Goal: Task Accomplishment & Management: Manage account settings

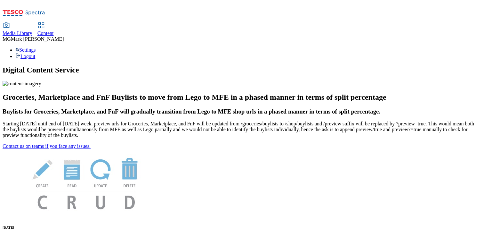
click at [54, 30] on span "Content" at bounding box center [45, 32] width 16 height 5
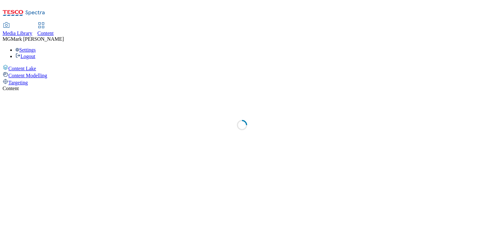
select select "flare-dotcom-sk"
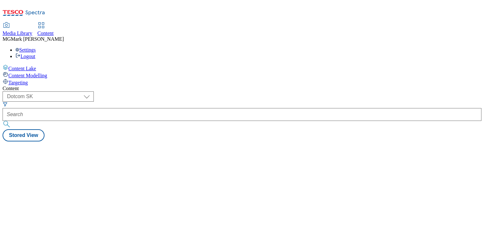
click at [32, 30] on span "Media Library" at bounding box center [18, 32] width 30 height 5
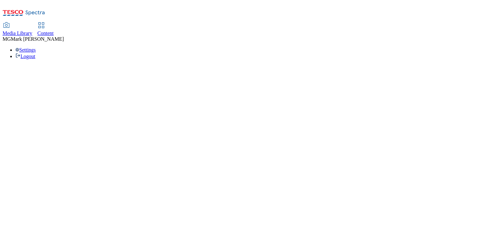
click at [54, 23] on link "Content" at bounding box center [45, 29] width 16 height 13
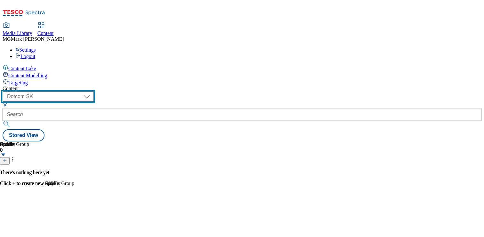
click at [94, 91] on select "Dotcom CZ Dotcom SK ghs-roi ghs-uk Phones [GEOGRAPHIC_DATA]" at bounding box center [48, 96] width 91 height 10
select select "ghs-[GEOGRAPHIC_DATA]"
click at [83, 91] on select "Dotcom CZ Dotcom SK ghs-roi ghs-uk Phones [GEOGRAPHIC_DATA]" at bounding box center [48, 96] width 91 height 10
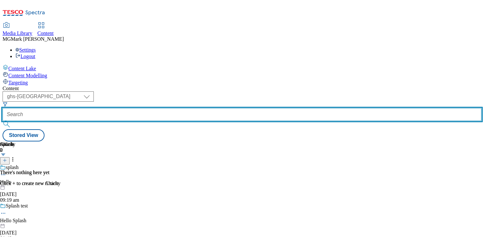
click at [152, 108] on input "text" at bounding box center [242, 114] width 479 height 13
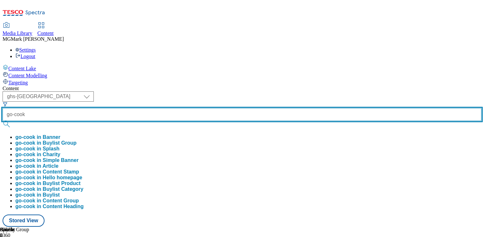
type input "go-cook"
click at [3, 121] on button "submit" at bounding box center [7, 124] width 9 height 6
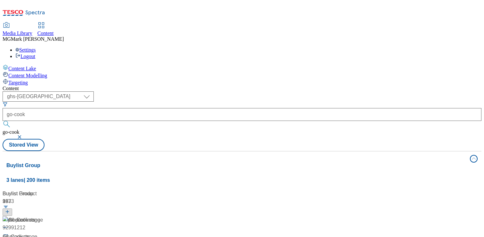
scroll to position [20, 0]
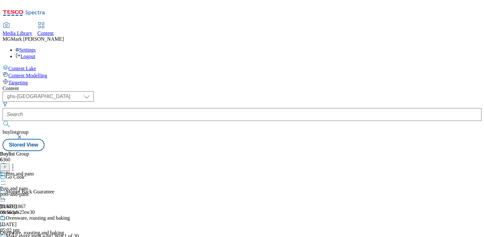
click at [70, 191] on div "pots-and-pans" at bounding box center [35, 194] width 70 height 6
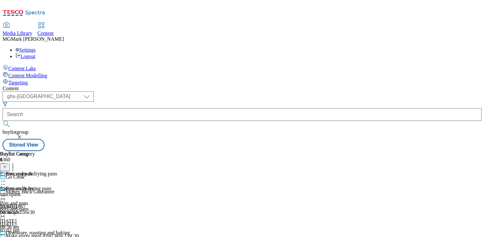
click at [6, 193] on icon at bounding box center [3, 196] width 6 height 6
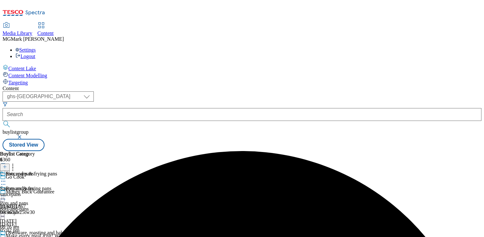
click at [6, 236] on icon at bounding box center [3, 240] width 6 height 6
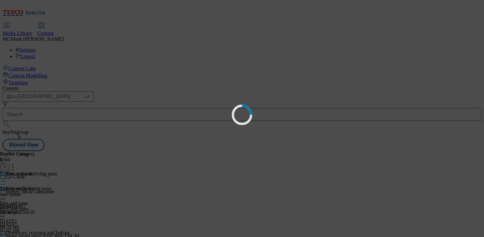
scroll to position [0, 0]
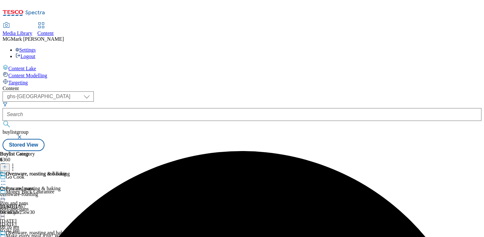
click at [6, 236] on icon at bounding box center [3, 240] width 6 height 6
click at [70, 206] on div "pots-and-pans" at bounding box center [35, 209] width 70 height 6
click at [6, 193] on icon at bounding box center [3, 196] width 6 height 6
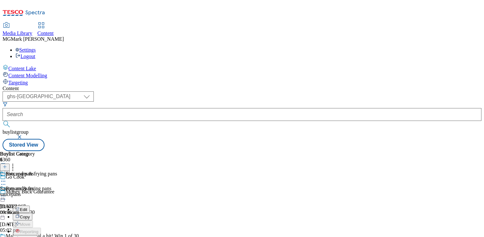
click at [57, 191] on div "saucepans" at bounding box center [28, 194] width 57 height 6
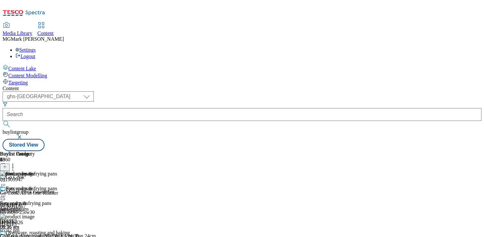
click at [70, 193] on div at bounding box center [35, 197] width 70 height 8
click at [35, 236] on span "Preview" at bounding box center [27, 238] width 15 height 5
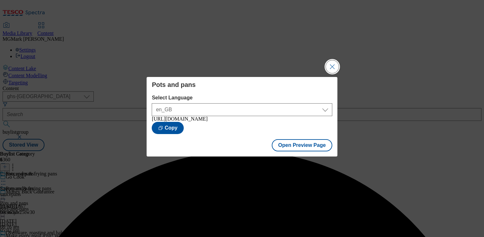
click at [329, 67] on button "Close Modal" at bounding box center [332, 66] width 13 height 13
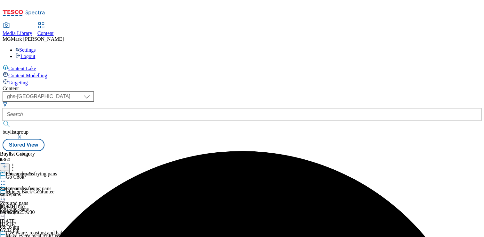
click at [6, 193] on icon at bounding box center [3, 196] width 6 height 6
click at [5, 236] on circle at bounding box center [4, 240] width 1 height 1
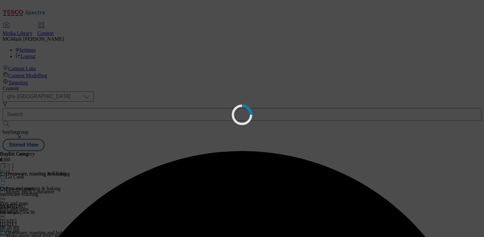
scroll to position [0, 0]
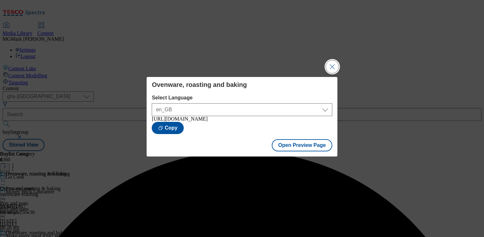
click at [329, 68] on button "Close Modal" at bounding box center [332, 66] width 13 height 13
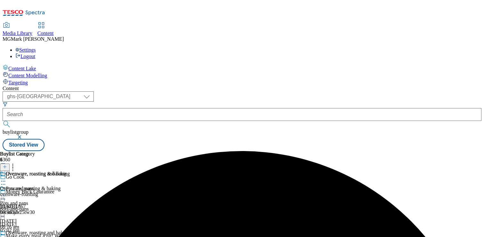
click at [6, 236] on icon at bounding box center [3, 240] width 6 height 6
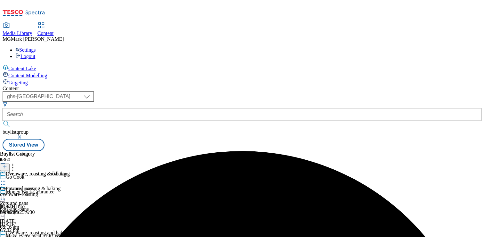
scroll to position [119, 0]
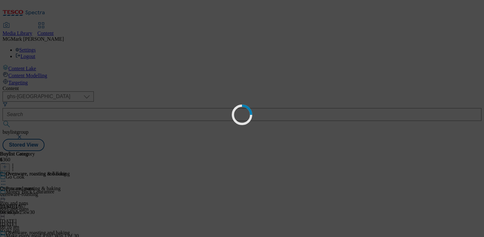
scroll to position [0, 0]
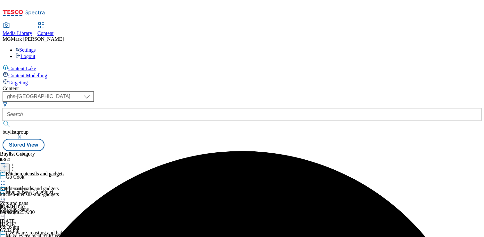
scroll to position [112, 0]
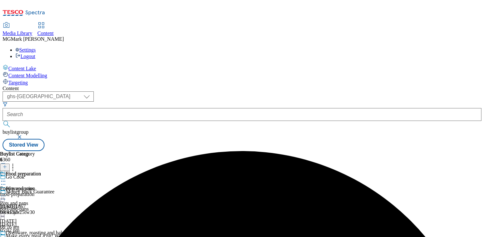
scroll to position [68, 0]
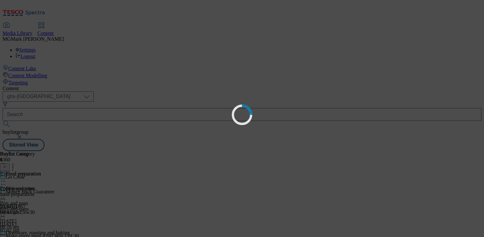
scroll to position [0, 0]
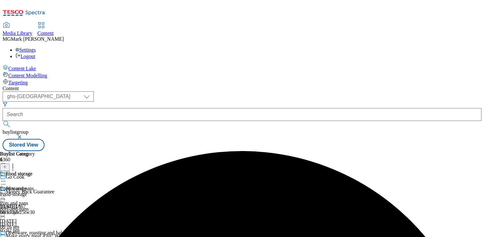
scroll to position [47, 0]
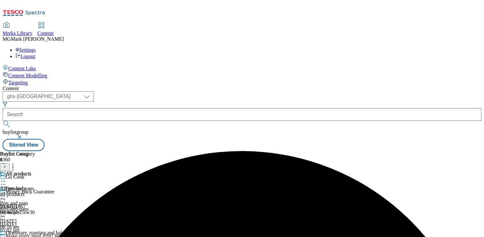
click at [70, 185] on div "Pots and pans" at bounding box center [35, 192] width 70 height 15
click at [57, 171] on div "Saucepans & frying pans Saucepans & frying pans saucepans [DATE] 09:36 am" at bounding box center [28, 193] width 57 height 44
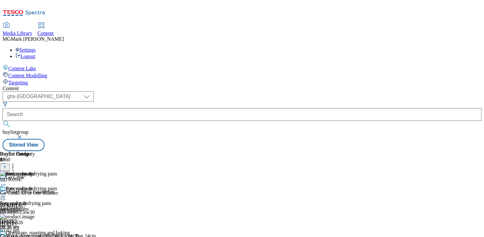
scroll to position [0, 77]
click at [16, 162] on icon at bounding box center [13, 165] width 6 height 6
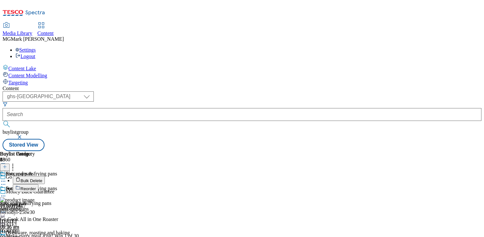
click at [42, 178] on span "Bulk Delete" at bounding box center [32, 180] width 22 height 5
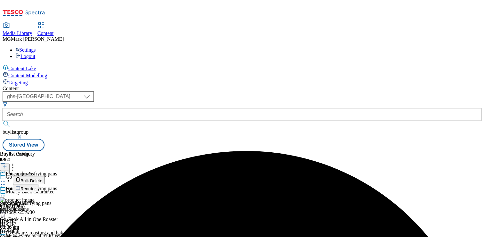
click at [6, 193] on icon at bounding box center [3, 196] width 6 height 6
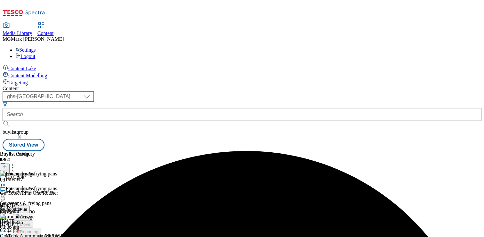
click at [35, 236] on span "Preview" at bounding box center [27, 238] width 15 height 5
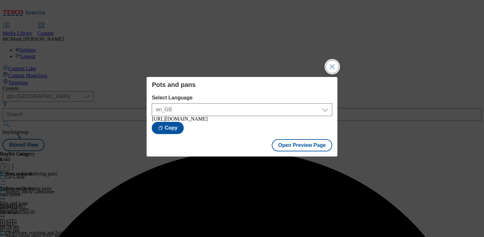
click at [330, 63] on button "Close Modal" at bounding box center [332, 66] width 13 height 13
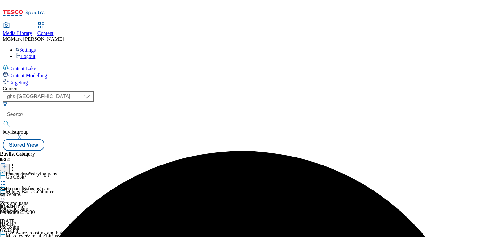
click at [6, 193] on icon at bounding box center [3, 196] width 6 height 6
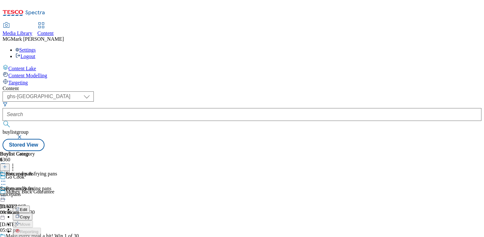
click at [57, 191] on div "saucepans" at bounding box center [28, 194] width 57 height 6
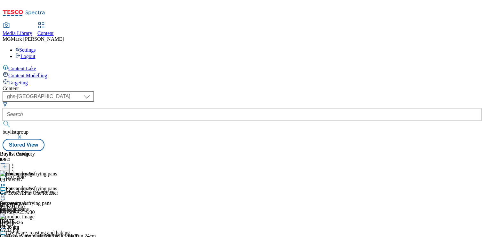
scroll to position [0, 84]
click at [6, 193] on icon at bounding box center [3, 196] width 6 height 6
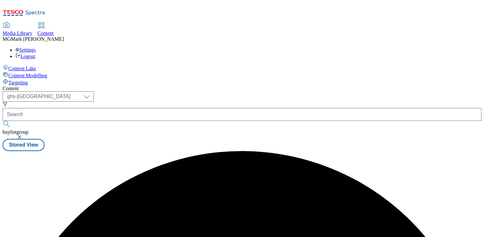
scroll to position [0, 0]
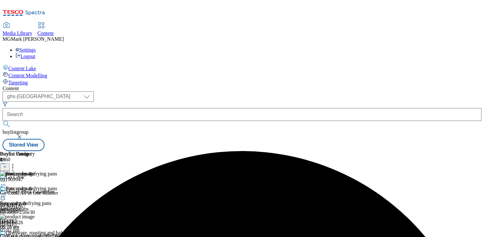
click at [70, 193] on div at bounding box center [35, 197] width 70 height 8
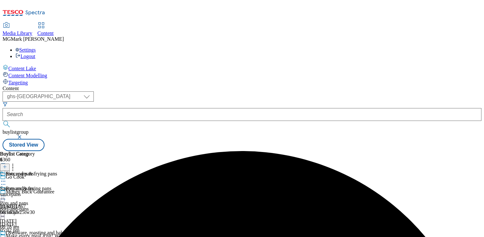
click at [57, 171] on div "Saucepans & frying pans Saucepans & frying pans saucepans [DATE] 08:18 am" at bounding box center [28, 193] width 57 height 44
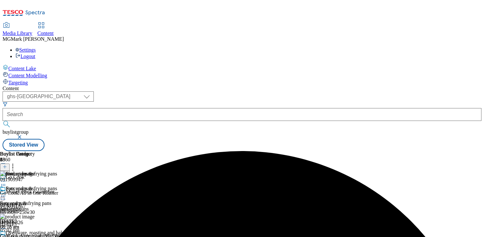
scroll to position [0, 84]
click at [16, 162] on icon at bounding box center [13, 165] width 6 height 6
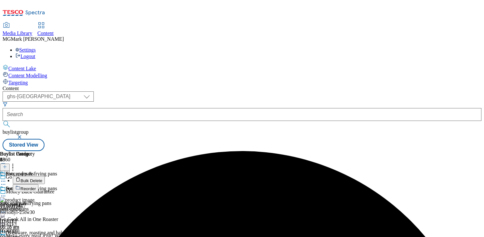
click at [45, 176] on button "Bulk Delete" at bounding box center [29, 180] width 32 height 8
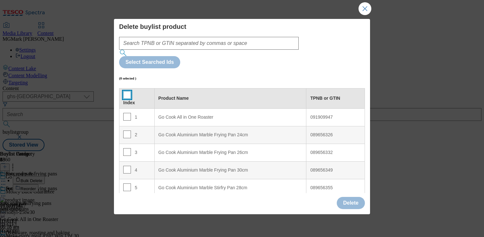
click at [127, 91] on input "Modal" at bounding box center [127, 95] width 8 height 8
checkbox input "true"
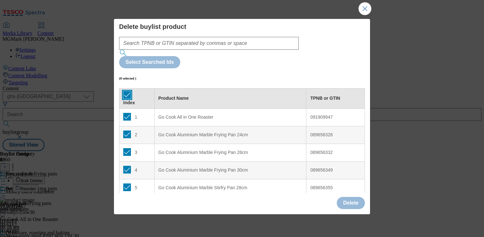
checkbox input "true"
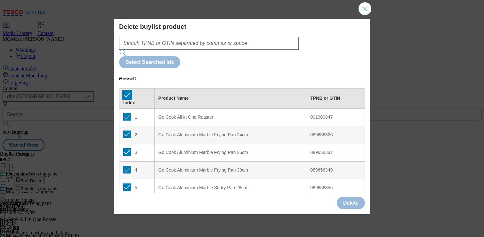
checkbox input "true"
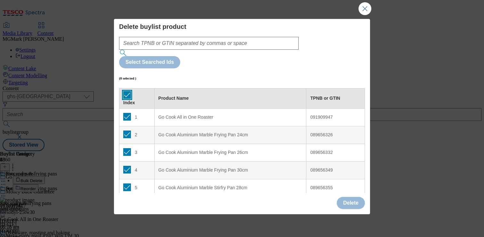
checkbox input "true"
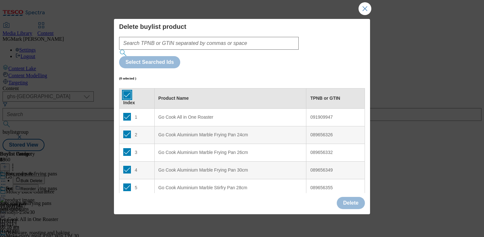
checkbox input "true"
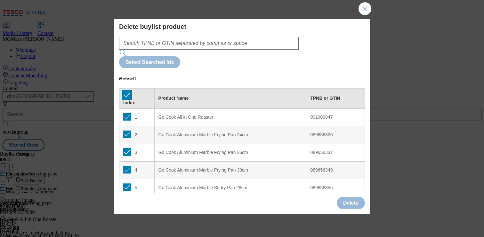
checkbox input "true"
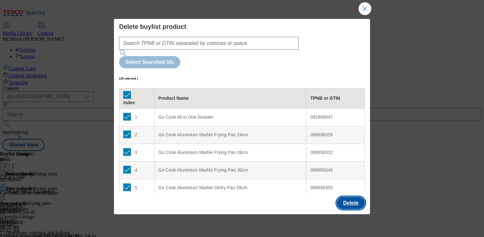
click at [353, 199] on button "Delete" at bounding box center [351, 203] width 28 height 12
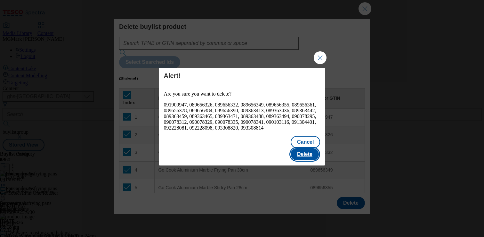
click at [298, 155] on button "Delete" at bounding box center [305, 154] width 28 height 12
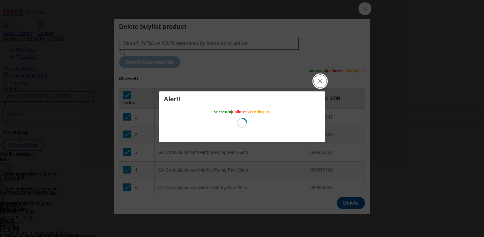
click at [322, 83] on button "Close Modal" at bounding box center [320, 81] width 13 height 13
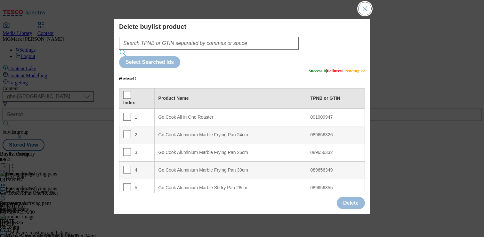
click at [359, 12] on button "Close Modal" at bounding box center [365, 8] width 13 height 13
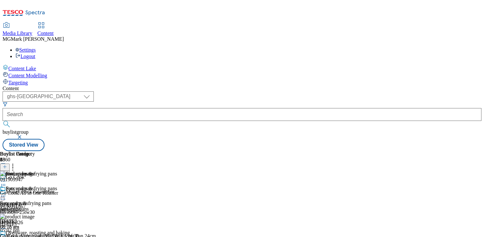
click at [6, 193] on icon at bounding box center [3, 196] width 6 height 6
click at [37, 235] on button "Preview" at bounding box center [25, 238] width 25 height 7
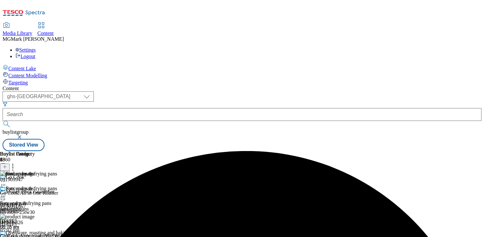
click at [6, 193] on icon at bounding box center [3, 196] width 6 height 6
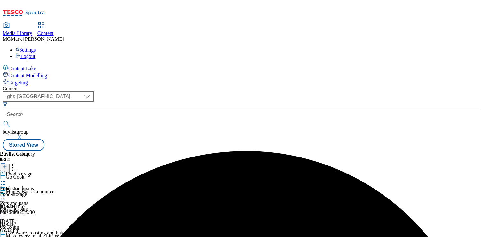
click at [70, 185] on div "Pots and pans Pots and pans pots-and-pans [DATE] 08:18 am" at bounding box center [35, 207] width 70 height 44
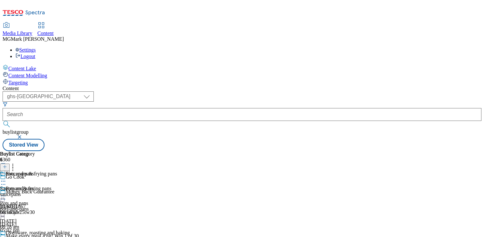
click at [6, 178] on icon at bounding box center [3, 181] width 6 height 6
click at [5, 181] on circle at bounding box center [4, 181] width 1 height 1
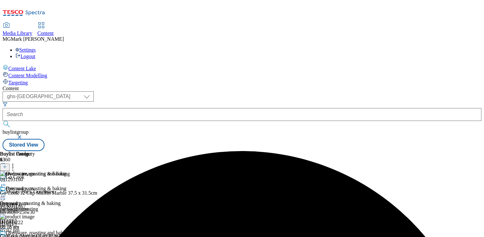
scroll to position [70, 0]
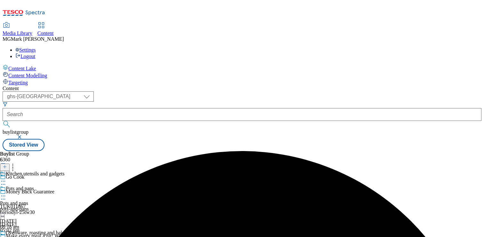
click at [6, 178] on icon at bounding box center [3, 181] width 6 height 6
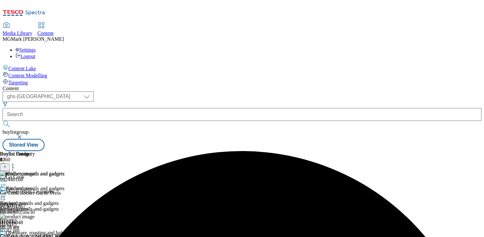
scroll to position [115, 0]
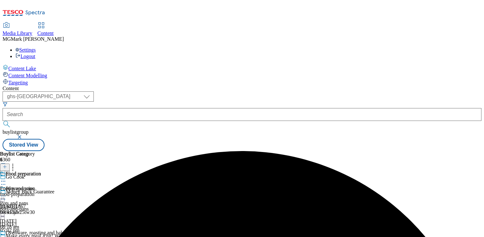
click at [6, 178] on icon at bounding box center [3, 181] width 6 height 6
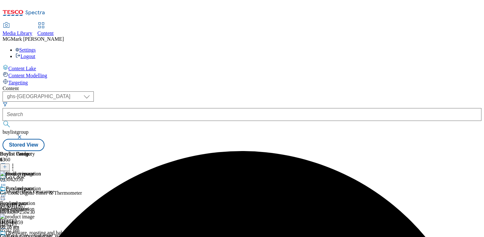
scroll to position [192, 0]
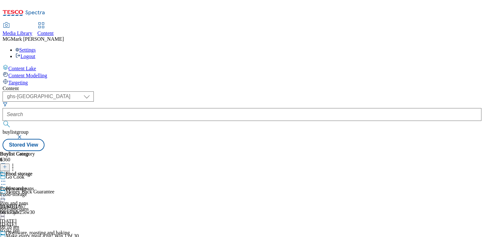
click at [35, 191] on div "Food-storage" at bounding box center [17, 194] width 35 height 6
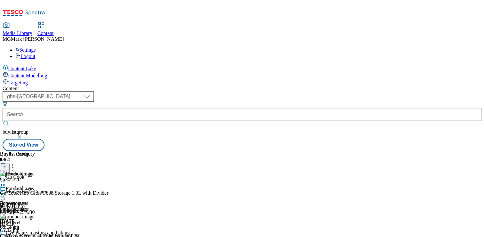
click at [6, 193] on icon at bounding box center [3, 196] width 6 height 6
click at [35, 207] on div "Food storage Food storage Food-storage [DATE] 08:17 am" at bounding box center [17, 207] width 35 height 44
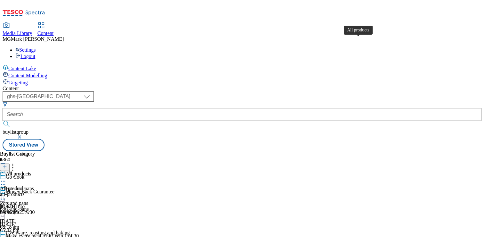
click at [26, 185] on span "All products" at bounding box center [13, 188] width 26 height 6
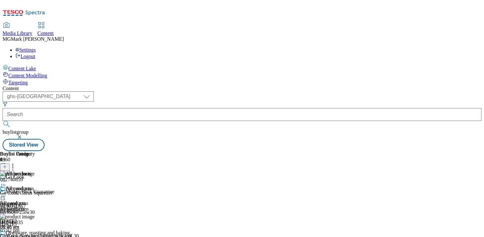
click at [6, 193] on icon at bounding box center [3, 196] width 6 height 6
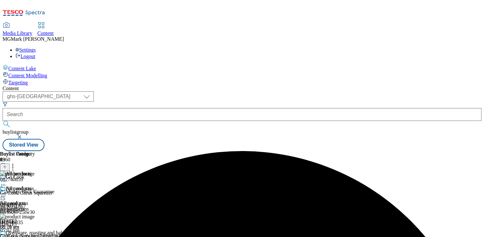
click at [70, 185] on div "Pots and pans" at bounding box center [35, 192] width 70 height 15
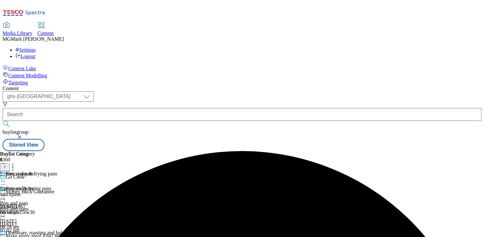
click at [57, 171] on div "Saucepans & frying pans Saucepans & frying pans saucepans [DATE] 08:18 am" at bounding box center [28, 193] width 57 height 44
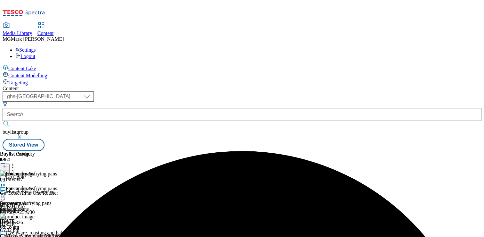
scroll to position [0, 84]
click at [16, 162] on icon at bounding box center [13, 165] width 6 height 6
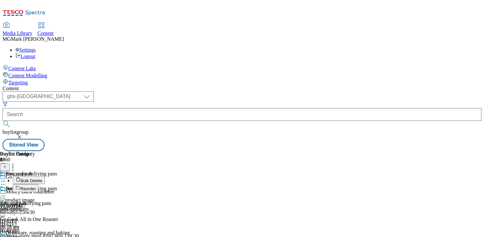
click at [45, 176] on button "Bulk Delete" at bounding box center [29, 180] width 32 height 8
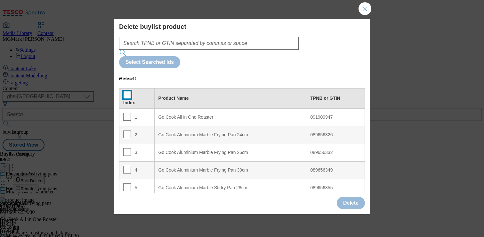
click at [125, 91] on input "Modal" at bounding box center [127, 95] width 8 height 8
checkbox input "true"
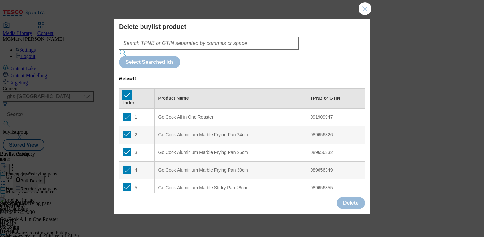
checkbox input "true"
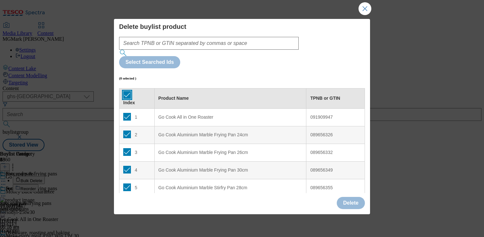
checkbox input "true"
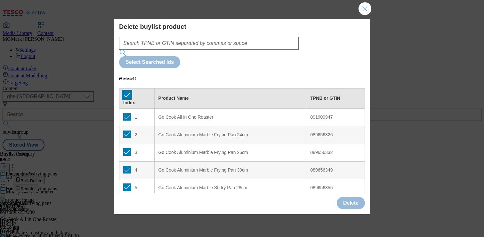
checkbox input "true"
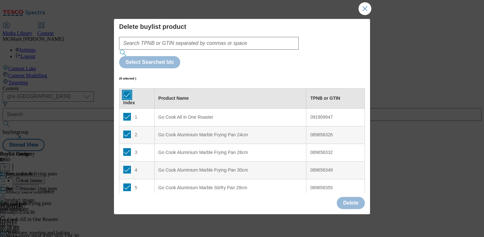
checkbox input "true"
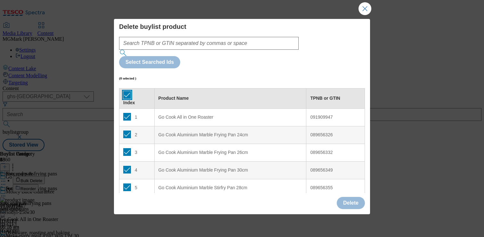
checkbox input "true"
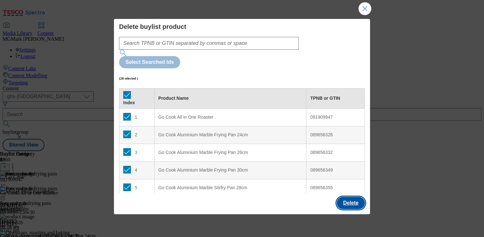
click at [352, 199] on button "Delete" at bounding box center [351, 203] width 28 height 12
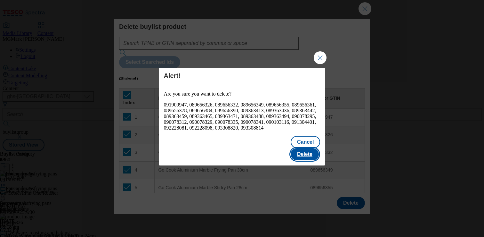
click at [297, 148] on button "Delete" at bounding box center [305, 154] width 28 height 12
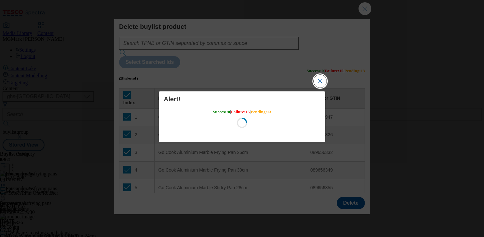
click at [323, 84] on button "Close Modal" at bounding box center [320, 81] width 13 height 13
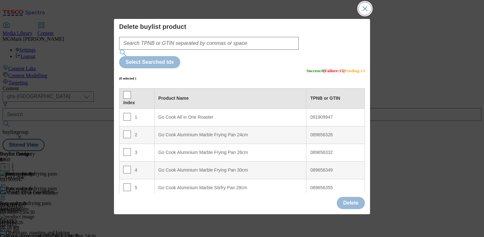
click at [365, 8] on button "Close Modal" at bounding box center [365, 8] width 13 height 13
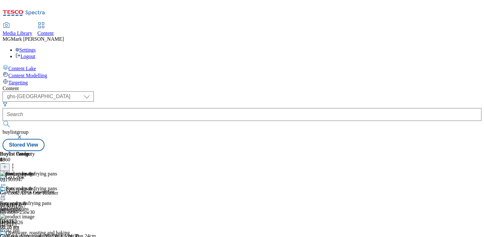
click at [6, 193] on icon at bounding box center [3, 196] width 6 height 6
click at [37, 235] on button "Preview" at bounding box center [25, 238] width 25 height 7
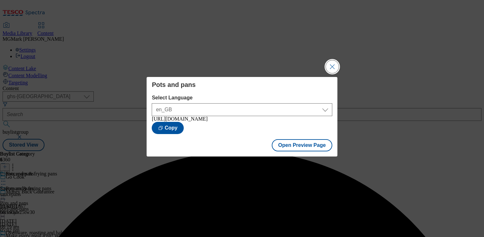
click at [330, 69] on button "Close Modal" at bounding box center [332, 66] width 13 height 13
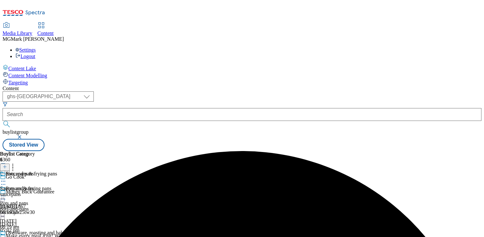
click at [5, 195] on circle at bounding box center [4, 195] width 1 height 1
click at [70, 193] on div at bounding box center [35, 197] width 70 height 8
click at [6, 193] on icon at bounding box center [3, 196] width 6 height 6
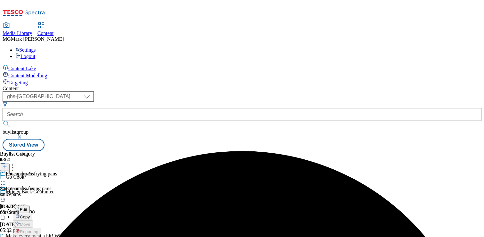
click at [57, 191] on div "saucepans" at bounding box center [28, 194] width 57 height 6
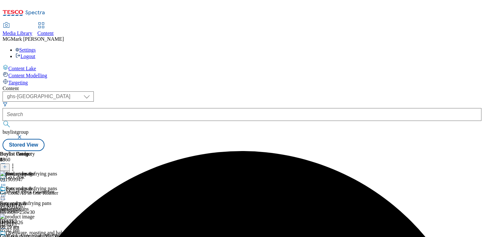
scroll to position [0, 84]
click at [16, 162] on icon at bounding box center [13, 165] width 6 height 6
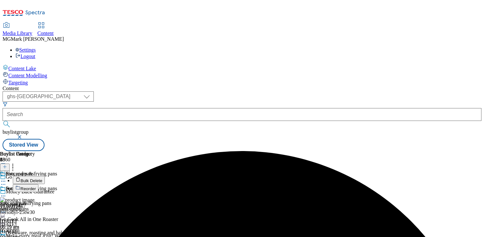
click at [42, 178] on span "Bulk Delete" at bounding box center [32, 180] width 22 height 5
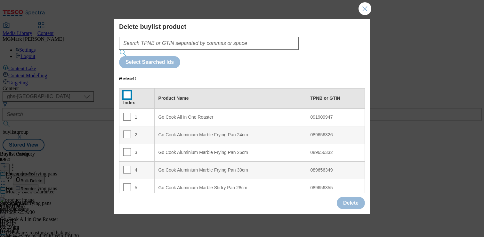
click at [127, 91] on input "Modal" at bounding box center [127, 95] width 8 height 8
checkbox input "true"
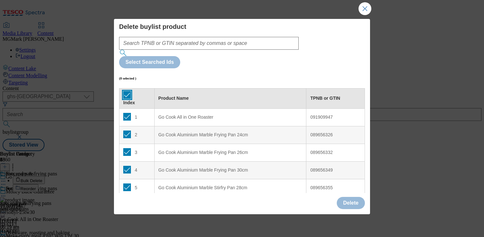
checkbox input "true"
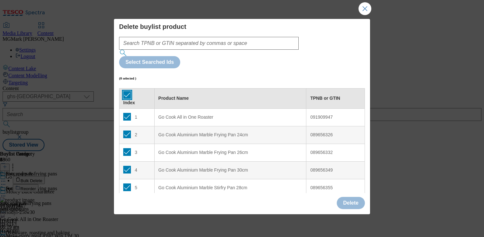
checkbox input "true"
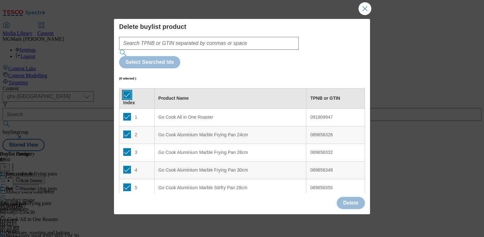
checkbox input "true"
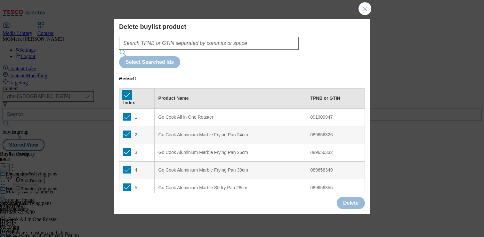
checkbox input "true"
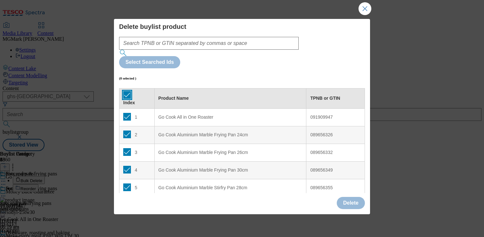
checkbox input "true"
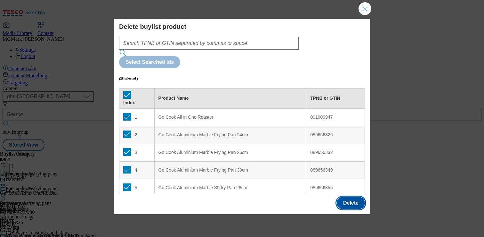
click at [351, 202] on button "Delete" at bounding box center [351, 203] width 28 height 12
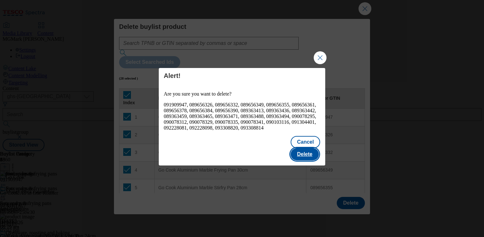
click at [306, 155] on button "Delete" at bounding box center [305, 154] width 28 height 12
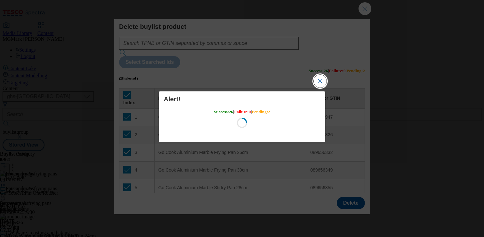
scroll to position [0, 0]
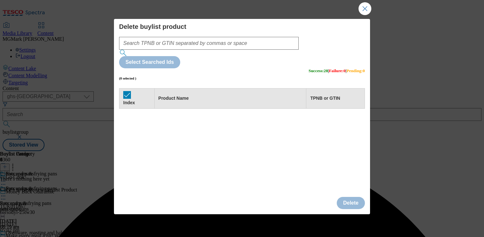
click at [364, 12] on button "Close Modal" at bounding box center [365, 8] width 13 height 13
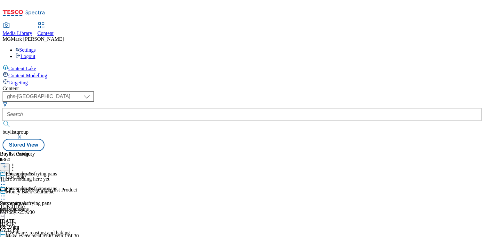
click at [57, 206] on div "saucepans" at bounding box center [28, 209] width 57 height 6
click at [7, 164] on icon at bounding box center [5, 166] width 4 height 4
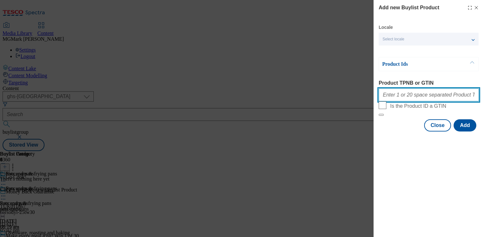
click at [430, 96] on input "Product TPNB or GTIN" at bounding box center [429, 94] width 100 height 13
paste input "92228098 91909947 93308820 94035461 96298301 96405591 96427599 93939142 9617735…"
type input "92228098 91909947 93308820 94035461 96298301 96405591 96427599 93939142 9617735…"
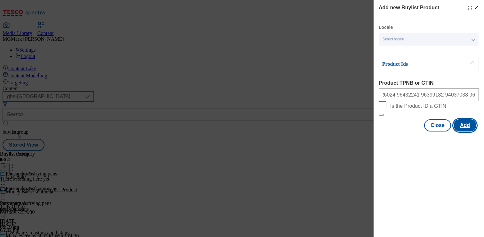
click at [470, 131] on button "Add" at bounding box center [465, 125] width 23 height 12
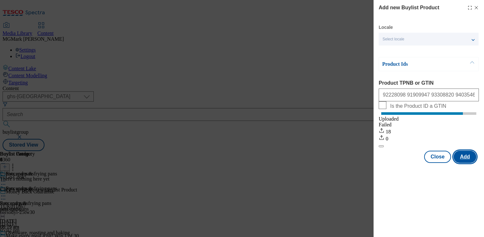
scroll to position [0, 0]
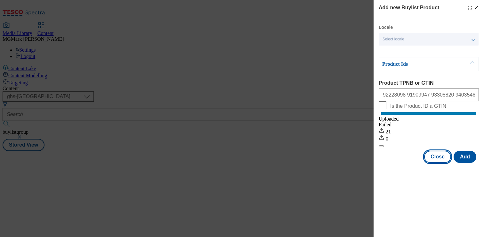
click at [442, 163] on button "Close" at bounding box center [437, 157] width 27 height 12
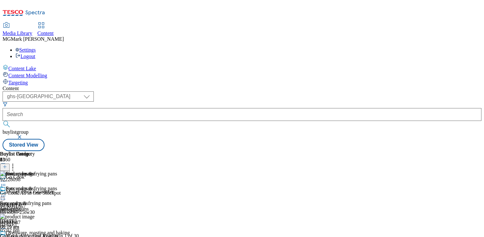
scroll to position [0, 84]
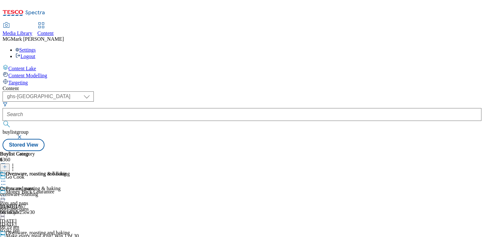
click at [6, 236] on icon at bounding box center [3, 240] width 6 height 6
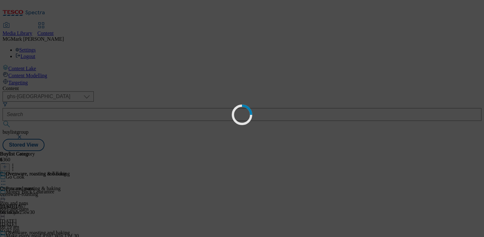
scroll to position [0, 0]
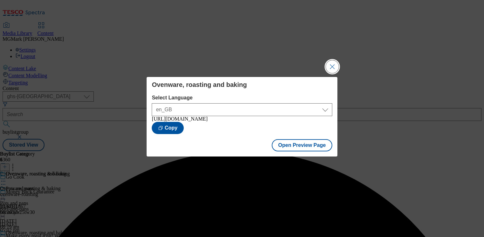
click at [338, 62] on button "Close Modal" at bounding box center [332, 66] width 13 height 13
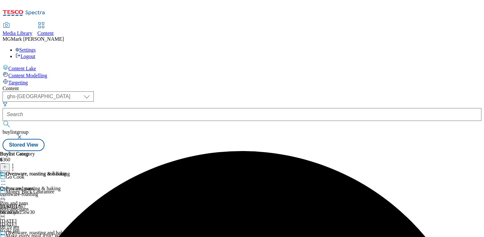
click at [6, 236] on icon at bounding box center [3, 240] width 6 height 6
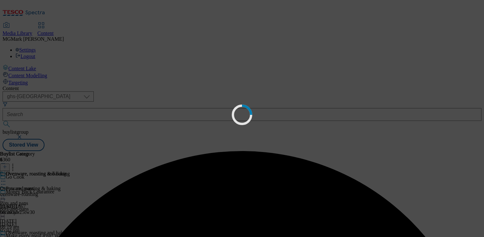
scroll to position [0, 0]
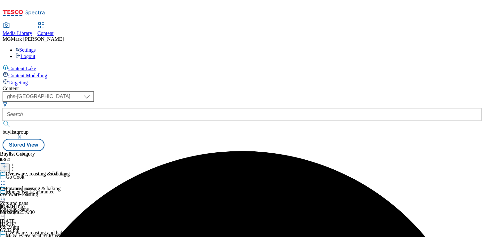
click at [6, 236] on icon at bounding box center [3, 240] width 6 height 6
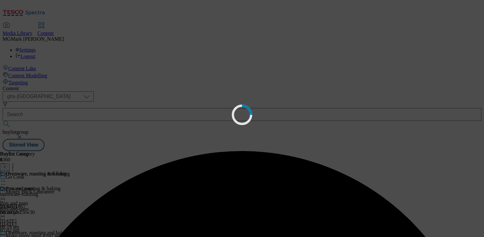
scroll to position [0, 0]
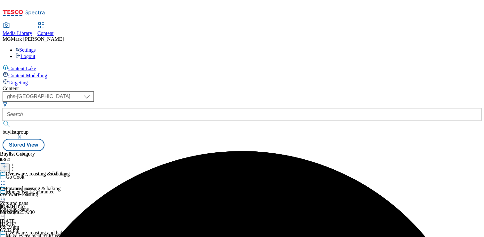
click at [6, 236] on icon at bounding box center [3, 240] width 6 height 6
click at [66, 171] on div "Ovenware, roasting & baking Ovenware, roasting & baking ovenware-roasting [DATE…" at bounding box center [33, 193] width 66 height 44
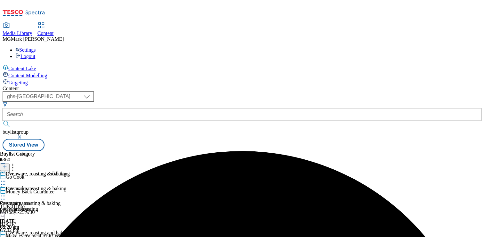
scroll to position [0, 84]
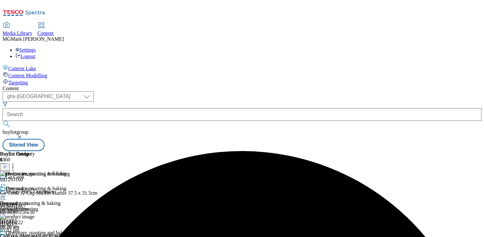
click at [16, 162] on icon at bounding box center [13, 165] width 6 height 6
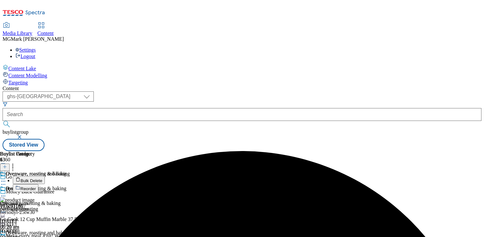
click at [45, 176] on button "Bulk Delete" at bounding box center [29, 180] width 32 height 8
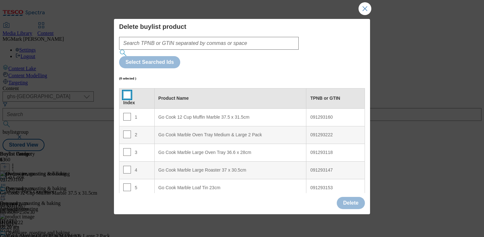
click at [127, 91] on input "Modal" at bounding box center [127, 95] width 8 height 8
checkbox input "true"
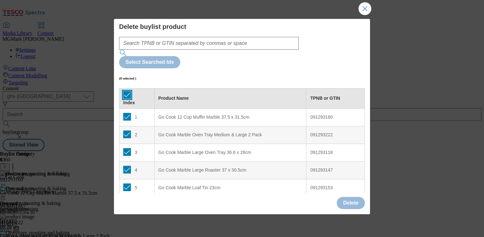
checkbox input "true"
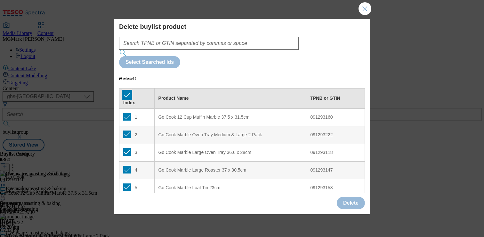
checkbox input "true"
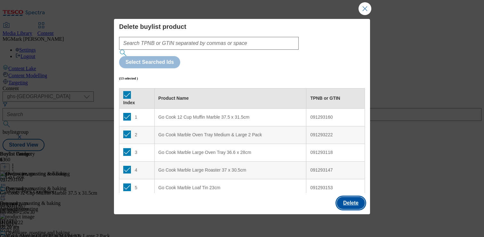
click at [351, 199] on button "Delete" at bounding box center [351, 203] width 28 height 12
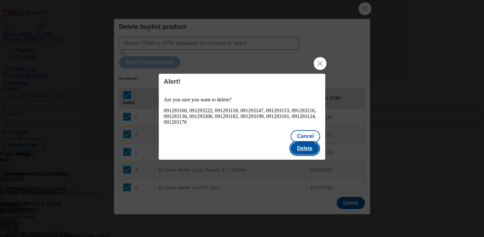
click at [309, 142] on button "Delete" at bounding box center [305, 148] width 28 height 12
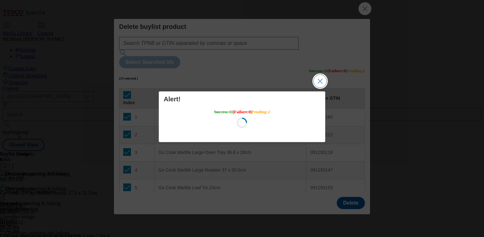
scroll to position [0, 0]
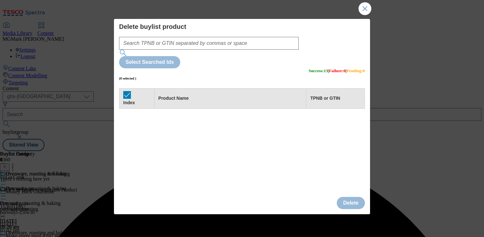
click at [368, 12] on body "Icons icon_account icon_add icon_backward_link icon_basket icon_benefits icon_c…" at bounding box center [242, 87] width 479 height 169
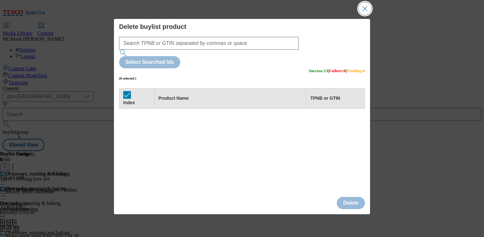
click at [359, 14] on button "Close Modal" at bounding box center [365, 8] width 13 height 13
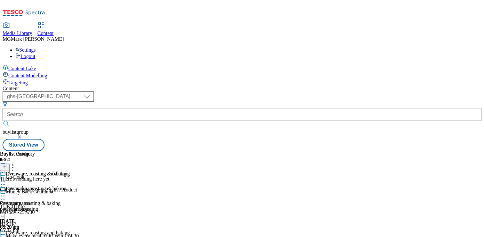
scroll to position [0, 84]
click at [66, 206] on div "ovenware-roasting" at bounding box center [33, 209] width 66 height 6
click at [7, 164] on icon at bounding box center [5, 166] width 4 height 4
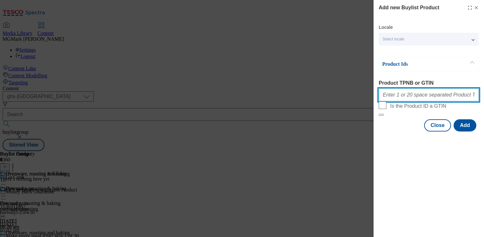
click at [418, 98] on input "Product TPNB or GTIN" at bounding box center [429, 94] width 100 height 13
paste input "91293160 91293153 91293199 91293200 91293182 91293176 91293118 91293147 9129310…"
type input "91293160 91293153 91293199 91293200 91293182 91293176 91293118 91293147 9129310…"
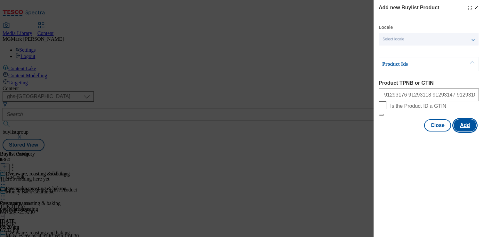
click at [464, 131] on button "Add" at bounding box center [465, 125] width 23 height 12
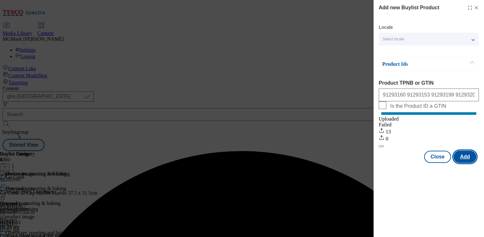
scroll to position [0, 0]
click at [439, 163] on button "Close" at bounding box center [437, 157] width 27 height 12
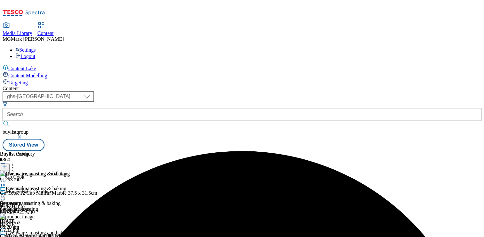
scroll to position [62, 0]
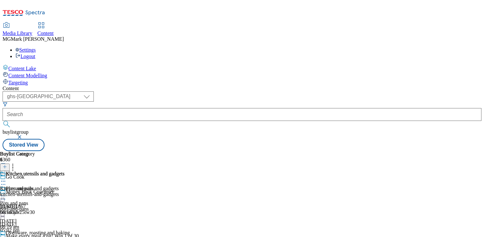
scroll to position [111, 0]
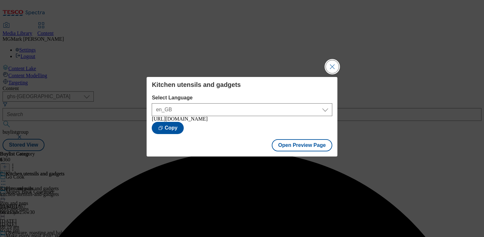
click at [335, 65] on button "Close Modal" at bounding box center [332, 66] width 13 height 13
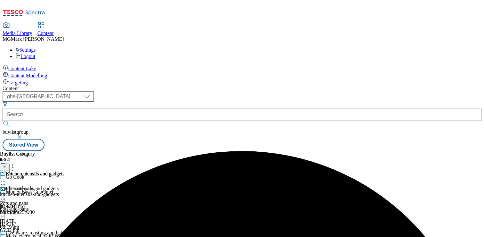
scroll to position [124, 0]
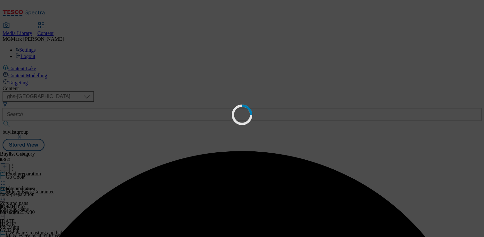
scroll to position [0, 0]
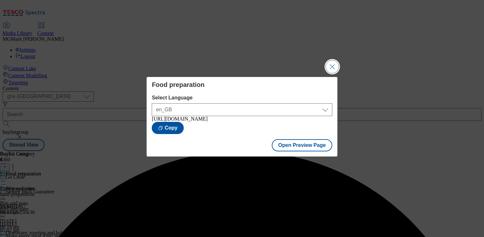
click at [332, 66] on button "Close Modal" at bounding box center [332, 66] width 13 height 13
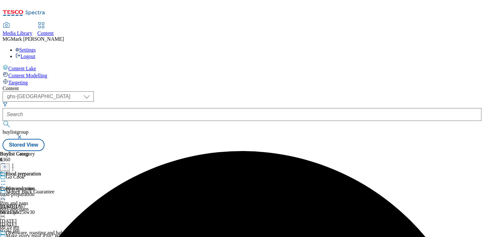
scroll to position [136, 0]
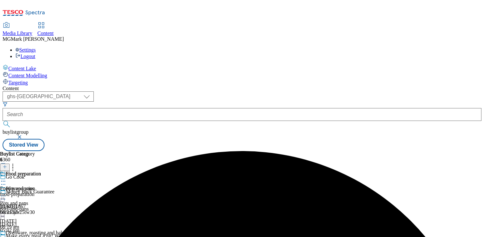
scroll to position [128, 0]
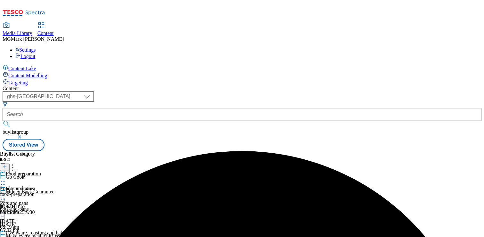
click at [41, 191] on div "food-preparation" at bounding box center [20, 194] width 41 height 6
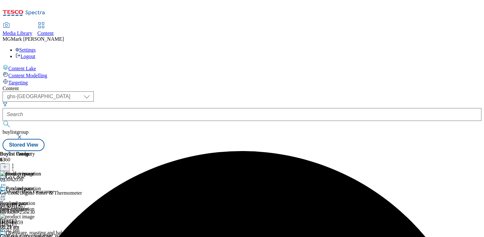
scroll to position [0, 84]
click at [16, 162] on icon at bounding box center [13, 165] width 6 height 6
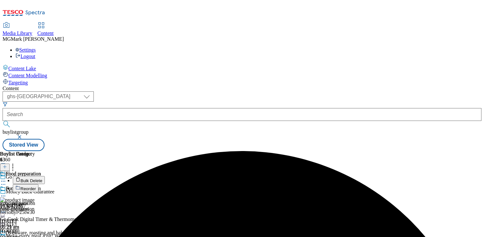
click at [42, 178] on span "Bulk Delete" at bounding box center [32, 180] width 22 height 5
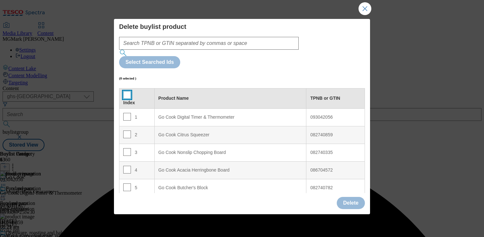
click at [126, 91] on input "Modal" at bounding box center [127, 95] width 8 height 8
checkbox input "true"
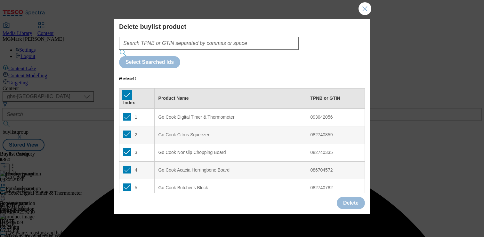
checkbox input "true"
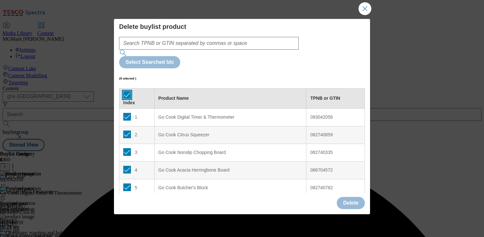
checkbox input "true"
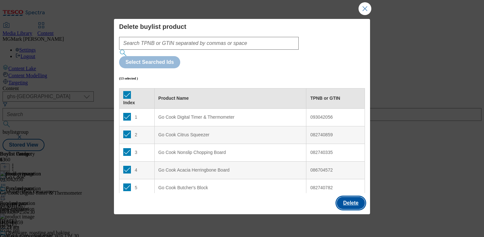
click at [350, 202] on button "Delete" at bounding box center [351, 203] width 28 height 12
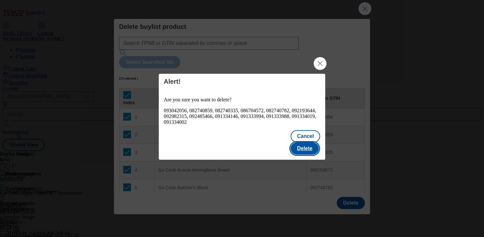
click at [311, 144] on button "Delete" at bounding box center [305, 148] width 28 height 12
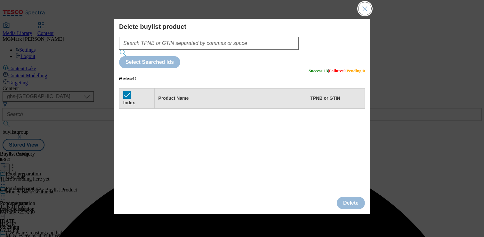
scroll to position [0, 0]
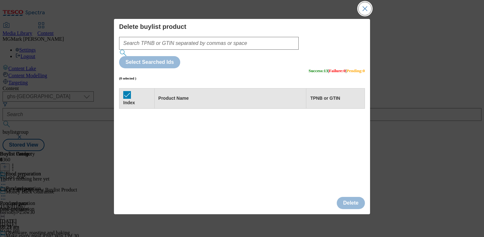
click at [367, 11] on button "Close Modal" at bounding box center [365, 8] width 13 height 13
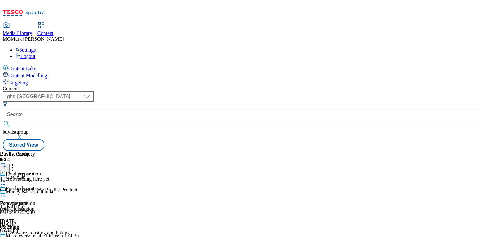
click at [41, 206] on div "food-preparation" at bounding box center [20, 209] width 41 height 6
click at [7, 164] on icon at bounding box center [5, 166] width 4 height 4
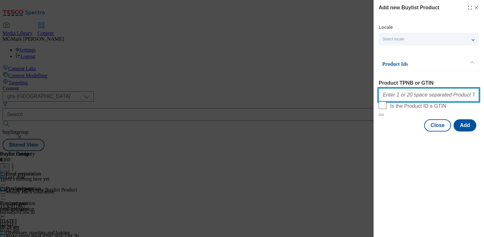
click at [416, 94] on input "Product TPNB or GTIN" at bounding box center [429, 94] width 100 height 13
paste input "86704572 91334146 96402104 96309130 96171975 96177030 96301621 96402087 9643393…"
type input "86704572 91334146 96402104 96309130 96171975 96177030 96301621 96402087 9643393…"
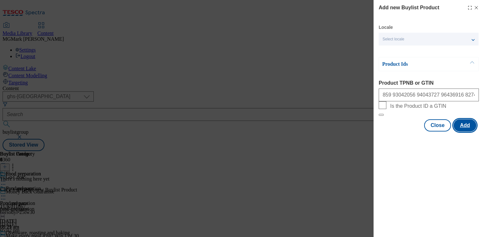
click at [465, 131] on button "Add" at bounding box center [465, 125] width 23 height 12
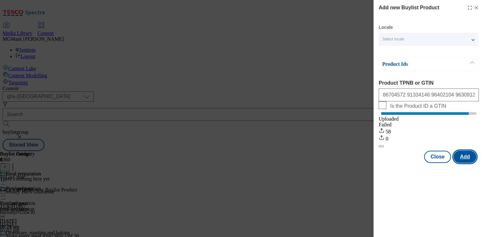
scroll to position [0, 0]
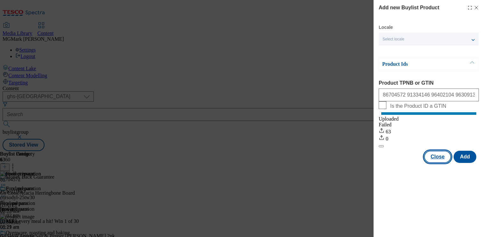
click at [442, 163] on button "Close" at bounding box center [437, 157] width 27 height 12
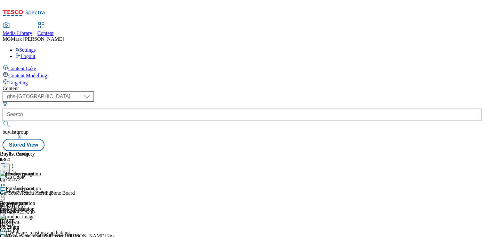
scroll to position [192, 0]
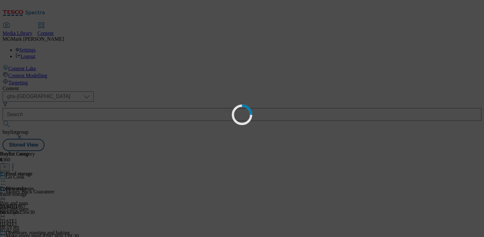
scroll to position [0, 0]
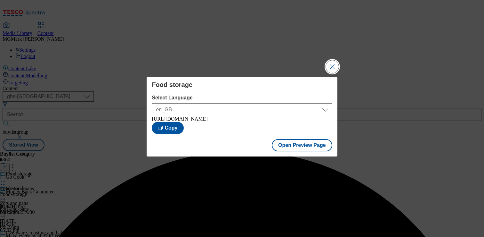
click at [329, 65] on button "Close Modal" at bounding box center [332, 66] width 13 height 13
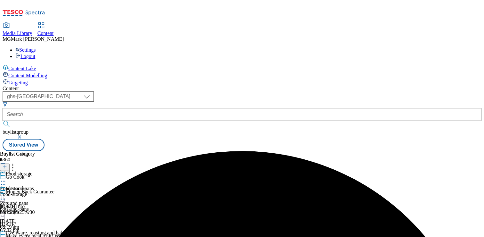
scroll to position [192, 0]
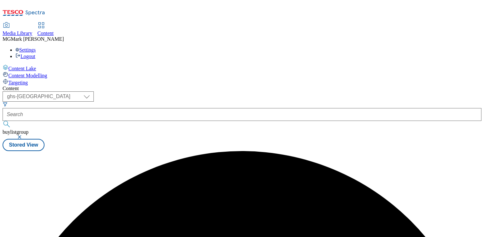
scroll to position [0, 0]
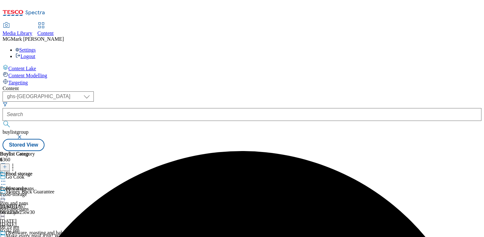
click at [35, 171] on div "Food storage Food storage Food-storage [DATE] 08:22 am" at bounding box center [17, 193] width 35 height 44
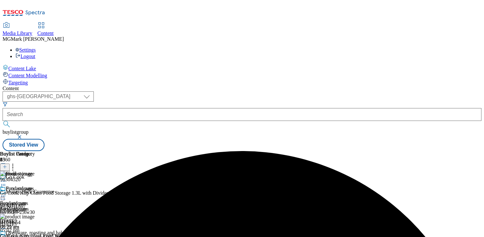
scroll to position [0, 84]
click at [16, 162] on icon at bounding box center [13, 165] width 6 height 6
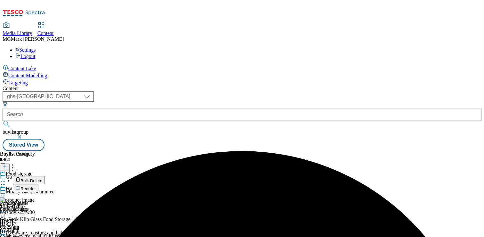
click at [109, 176] on li "Bulk Delete" at bounding box center [61, 180] width 96 height 8
click at [45, 176] on button "Bulk Delete" at bounding box center [29, 180] width 32 height 8
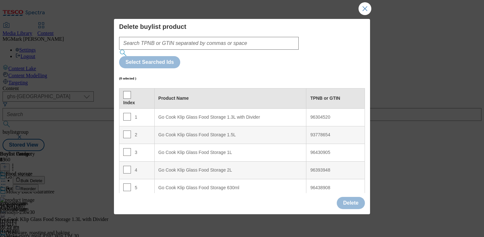
click at [129, 88] on th "Index" at bounding box center [136, 98] width 35 height 20
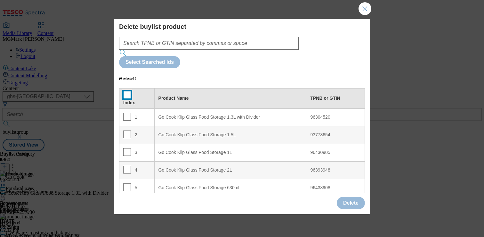
click at [128, 91] on input "Modal" at bounding box center [127, 95] width 8 height 8
checkbox input "true"
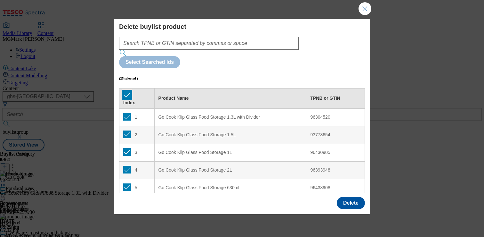
checkbox input "true"
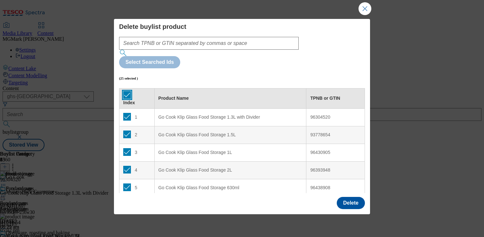
checkbox input "true"
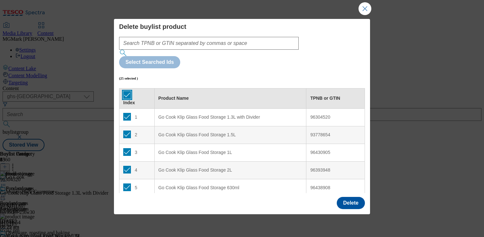
checkbox input "true"
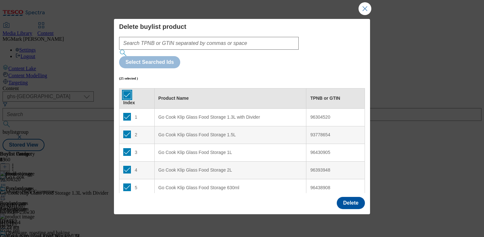
checkbox input "true"
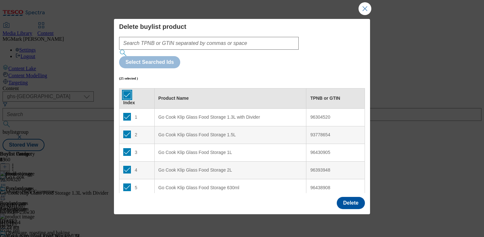
checkbox input "true"
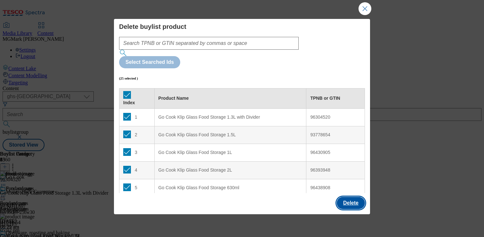
click at [353, 198] on button "Delete" at bounding box center [351, 203] width 28 height 12
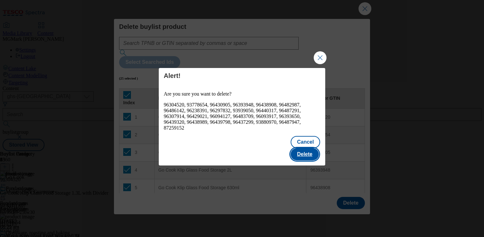
click at [308, 148] on button "Delete" at bounding box center [305, 154] width 28 height 12
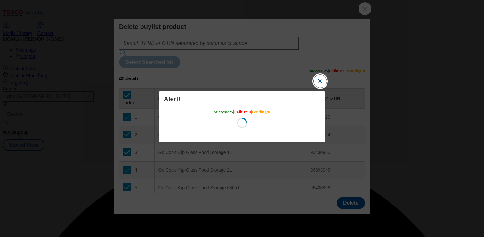
scroll to position [0, 0]
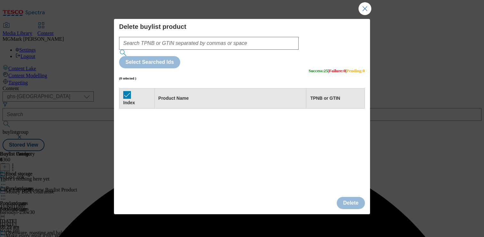
click at [325, 88] on div "Index Product Name TPNB or GTIN" at bounding box center [242, 162] width 246 height 149
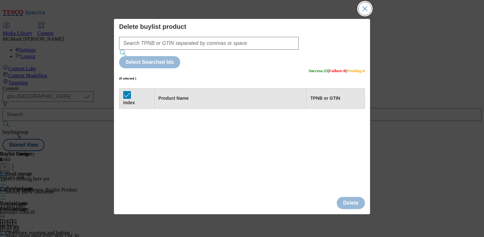
click at [364, 7] on button "Close Modal" at bounding box center [365, 8] width 13 height 13
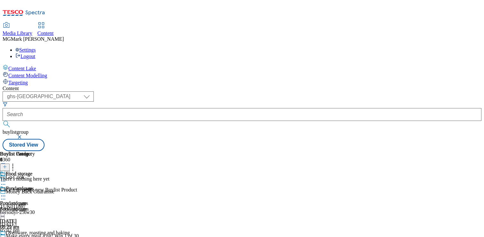
click at [35, 185] on div "Food storage Food storage Food-storage [DATE] 08:22 am" at bounding box center [17, 207] width 35 height 44
click at [5, 165] on line at bounding box center [5, 166] width 0 height 3
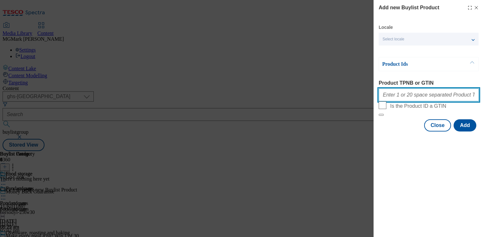
click at [453, 101] on input "Product TPNB or GTIN" at bounding box center [429, 94] width 100 height 13
paste input "96304520 93778654 96430905 96393948 96438908 96482987 96486142 96238391 9629783…"
type input "96304520 93778654 96430905 96393948 96438908 96482987 96486142 96238391 9629783…"
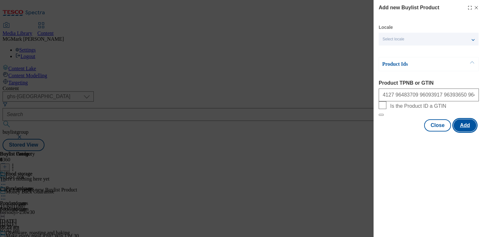
click at [469, 131] on button "Add" at bounding box center [465, 125] width 23 height 12
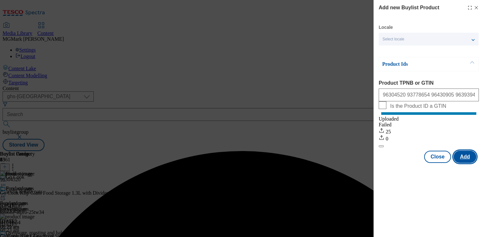
scroll to position [0, 0]
click at [443, 163] on button "Close" at bounding box center [437, 157] width 27 height 12
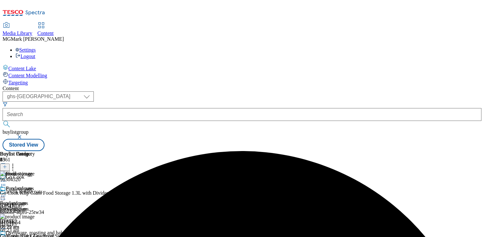
scroll to position [68, 0]
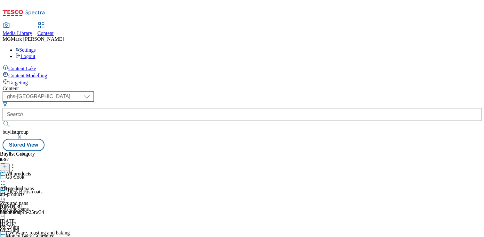
click at [35, 191] on div "all-products" at bounding box center [17, 194] width 35 height 6
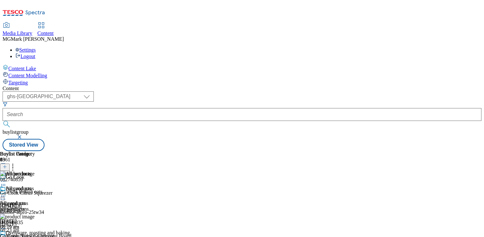
scroll to position [0, 84]
click at [16, 162] on icon at bounding box center [13, 165] width 6 height 6
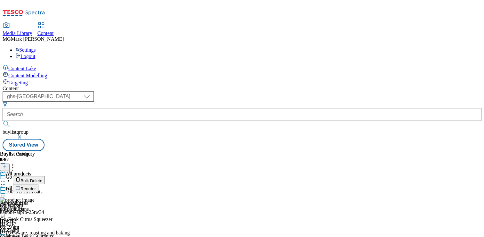
click at [42, 178] on span "Bulk Delete" at bounding box center [32, 180] width 22 height 5
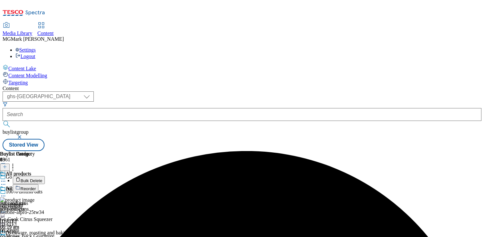
click at [45, 176] on button "Bulk Delete" at bounding box center [29, 180] width 32 height 8
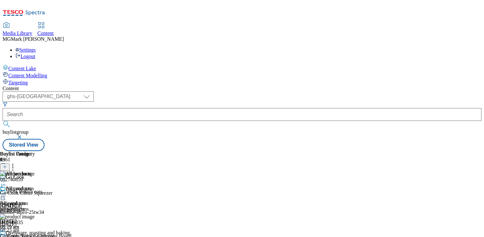
scroll to position [192, 0]
click at [35, 195] on div "All products All products all-products [DATE] 08:19 am" at bounding box center [17, 207] width 35 height 44
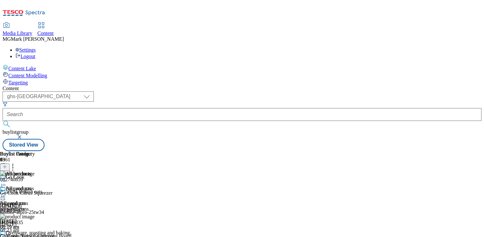
scroll to position [0, 0]
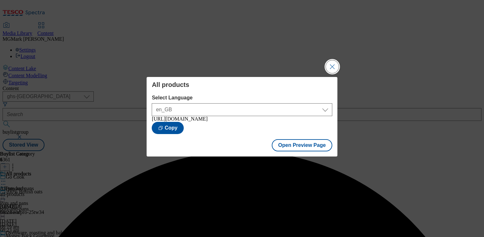
click at [334, 68] on button "Close Modal" at bounding box center [332, 66] width 13 height 13
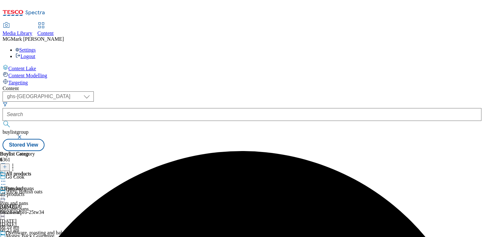
scroll to position [68, 0]
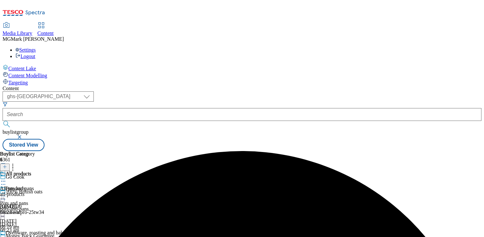
scroll to position [259, 0]
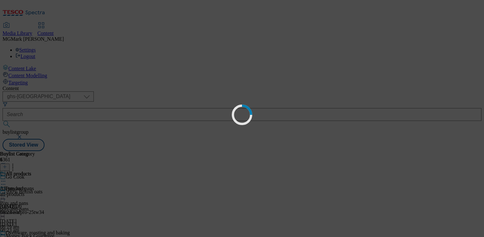
scroll to position [0, 0]
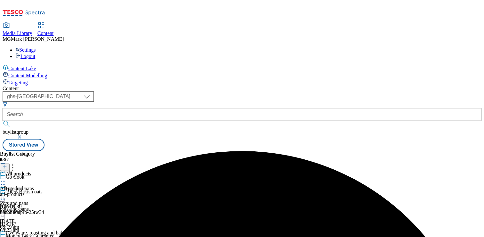
click at [35, 171] on div "All products All products all-products [DATE] 08:23 am" at bounding box center [17, 193] width 35 height 44
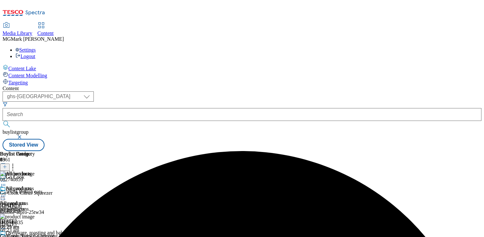
click at [16, 162] on icon at bounding box center [13, 165] width 6 height 6
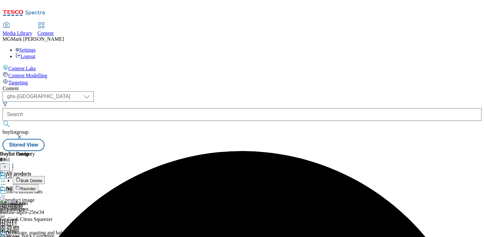
click at [45, 176] on button "Bulk Delete" at bounding box center [29, 180] width 32 height 8
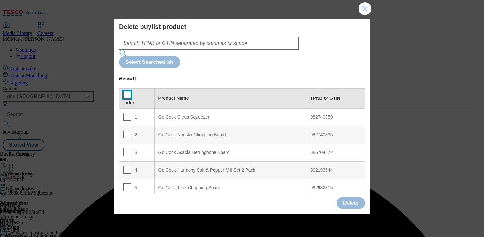
click at [127, 91] on input "Modal" at bounding box center [127, 95] width 8 height 8
checkbox input "true"
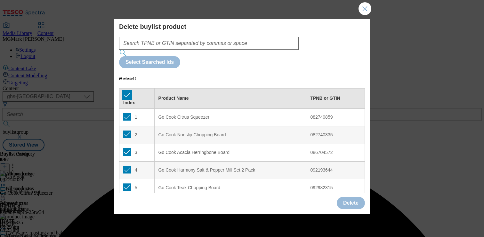
checkbox input "true"
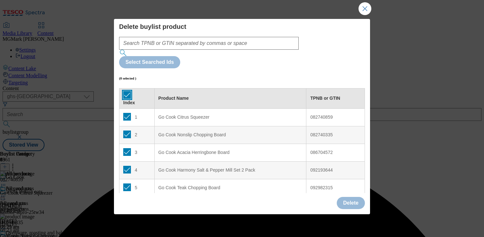
checkbox input "true"
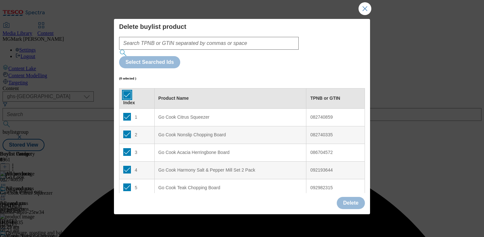
checkbox input "true"
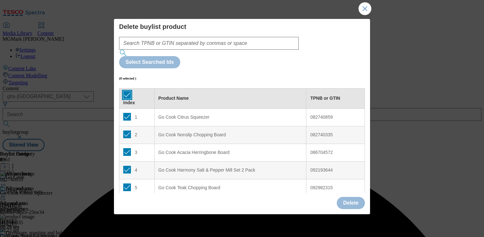
checkbox input "true"
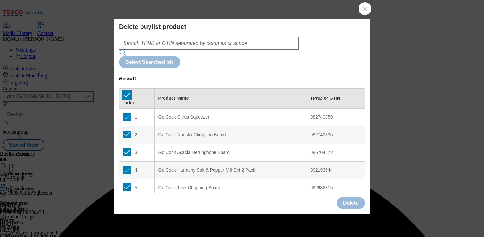
checkbox input "true"
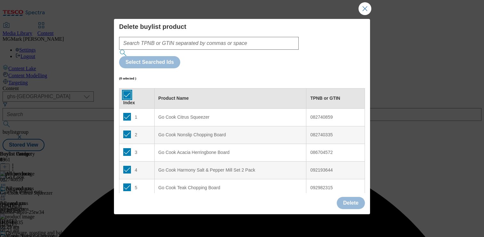
checkbox input "true"
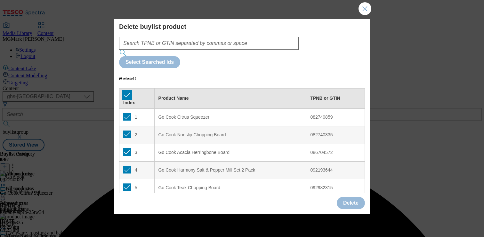
checkbox input "true"
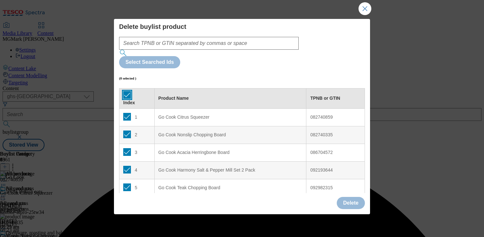
checkbox input "true"
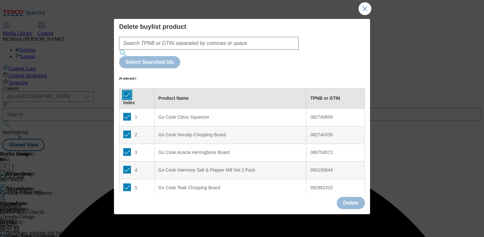
checkbox input "true"
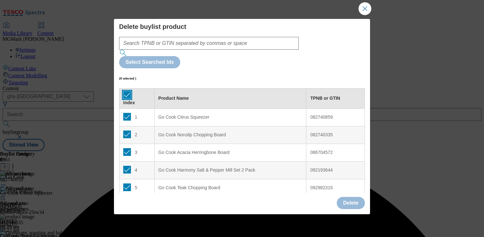
checkbox input "true"
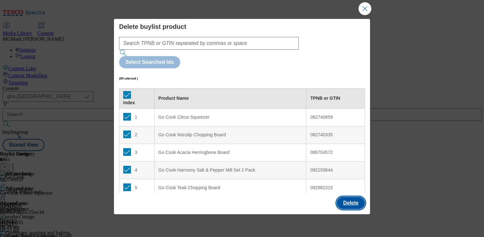
click at [349, 203] on button "Delete" at bounding box center [351, 203] width 28 height 12
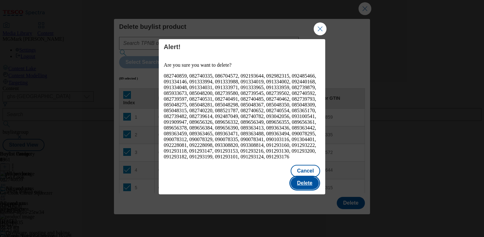
click at [311, 177] on button "Delete" at bounding box center [305, 183] width 28 height 12
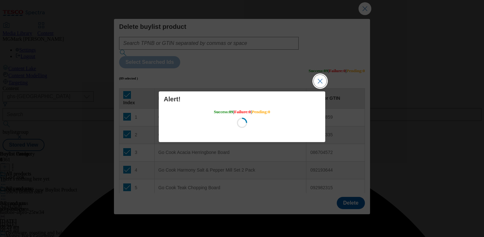
click at [321, 83] on button "Close Modal" at bounding box center [320, 81] width 13 height 13
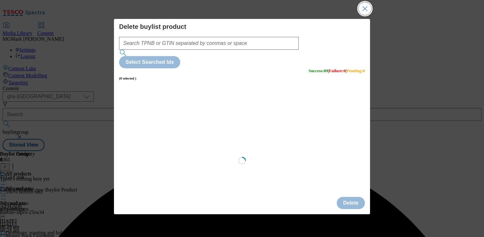
click at [365, 3] on button "Close Modal" at bounding box center [365, 8] width 13 height 13
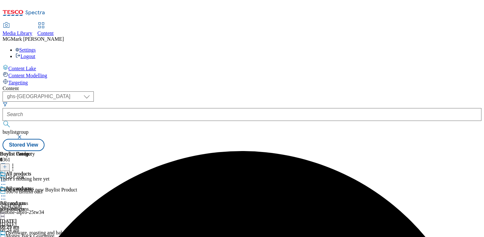
scroll to position [0, 84]
click at [7, 164] on icon at bounding box center [5, 166] width 4 height 4
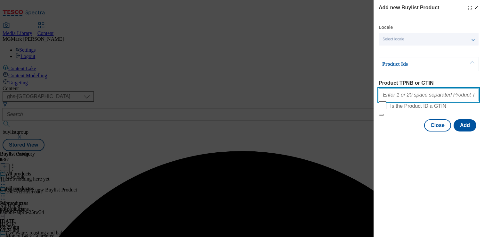
click at [424, 98] on input "Product TPNB or GTIN" at bounding box center [429, 94] width 100 height 13
paste input "92228098 91909947 93308820 94035461 96298301 96405591 96427599 93939142 9617735…"
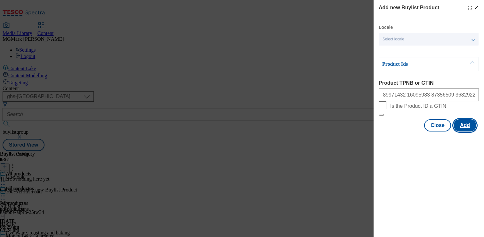
scroll to position [0, 0]
click at [468, 131] on button "Add" at bounding box center [465, 125] width 23 height 12
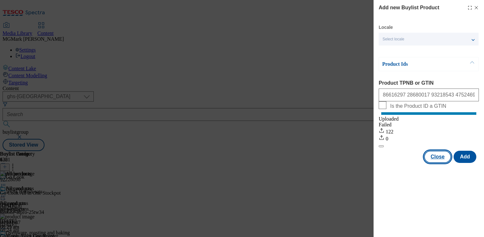
click at [443, 163] on button "Close" at bounding box center [437, 157] width 27 height 12
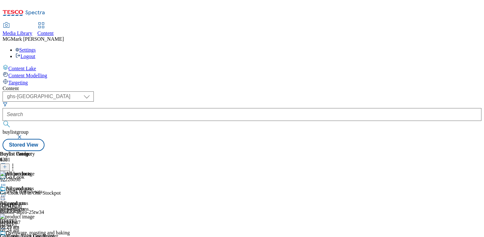
click at [70, 206] on div "pots-and-pans" at bounding box center [35, 209] width 70 height 6
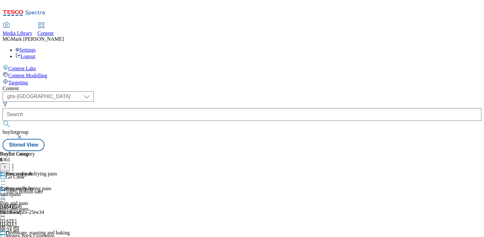
click at [6, 193] on icon at bounding box center [3, 196] width 6 height 6
click at [35, 236] on span "Preview" at bounding box center [27, 238] width 15 height 5
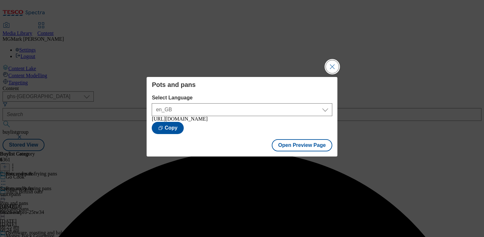
click at [329, 70] on button "Close Modal" at bounding box center [332, 66] width 13 height 13
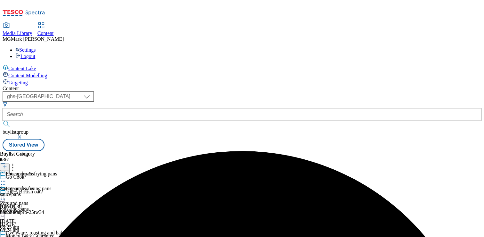
click at [6, 193] on icon at bounding box center [3, 196] width 6 height 6
click at [6, 236] on icon at bounding box center [3, 240] width 6 height 6
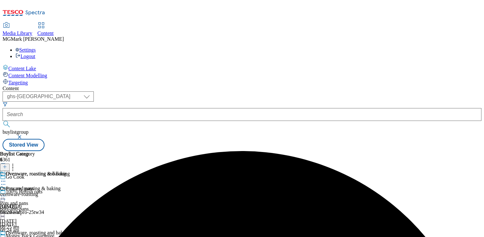
scroll to position [42, 0]
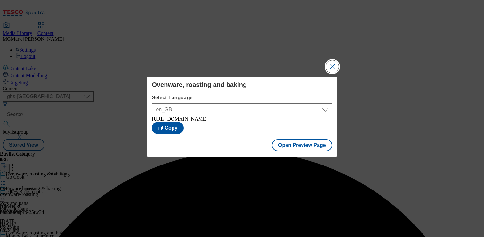
click at [331, 64] on button "Close Modal" at bounding box center [332, 66] width 13 height 13
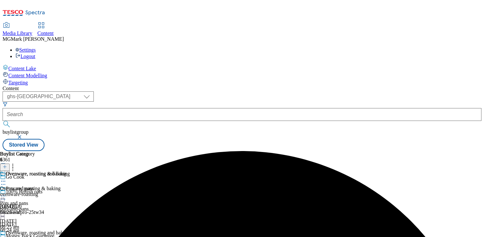
click at [6, 236] on icon at bounding box center [3, 240] width 6 height 6
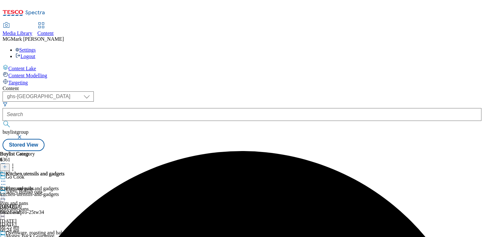
scroll to position [89, 0]
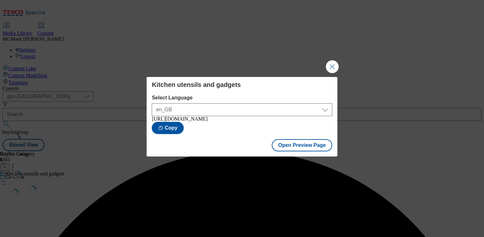
scroll to position [0, 0]
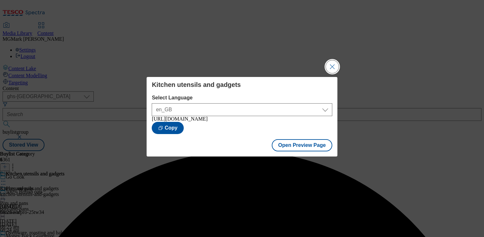
click at [332, 65] on button "Close Modal" at bounding box center [332, 66] width 13 height 13
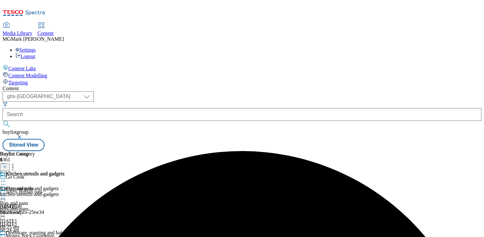
scroll to position [101, 0]
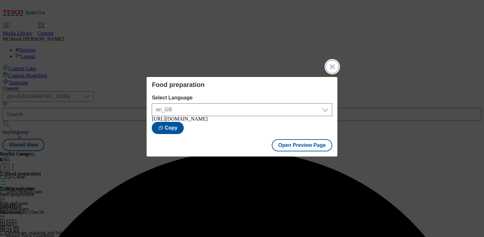
click at [331, 64] on button "Close Modal" at bounding box center [332, 66] width 13 height 13
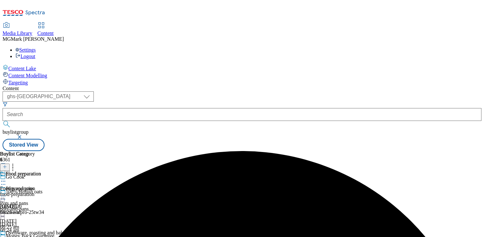
scroll to position [175, 0]
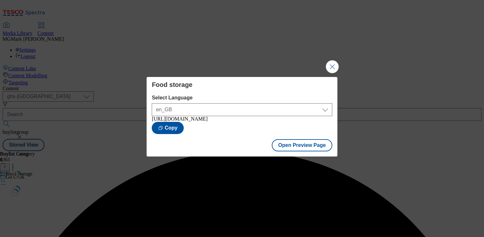
scroll to position [0, 0]
click at [332, 65] on button "Close Modal" at bounding box center [332, 66] width 13 height 13
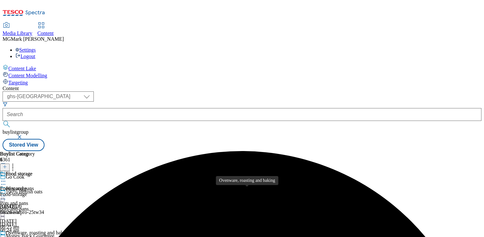
scroll to position [192, 0]
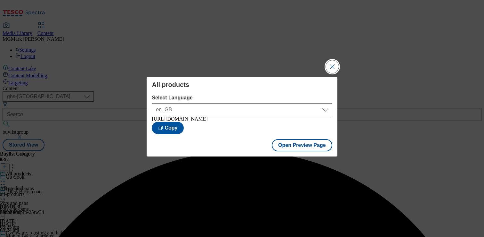
click at [331, 65] on button "Close Modal" at bounding box center [332, 66] width 13 height 13
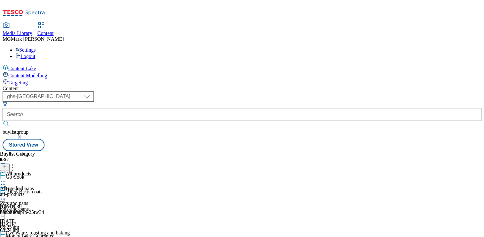
scroll to position [68, 0]
click at [6, 178] on icon at bounding box center [3, 181] width 6 height 6
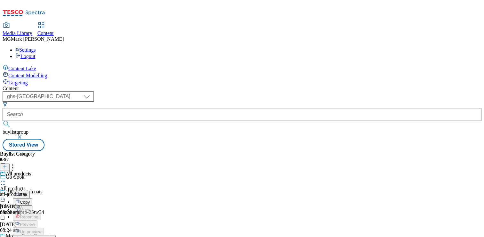
click at [53, 236] on span "Open Preview Url" at bounding box center [36, 238] width 33 height 5
